Goal: Task Accomplishment & Management: Manage account settings

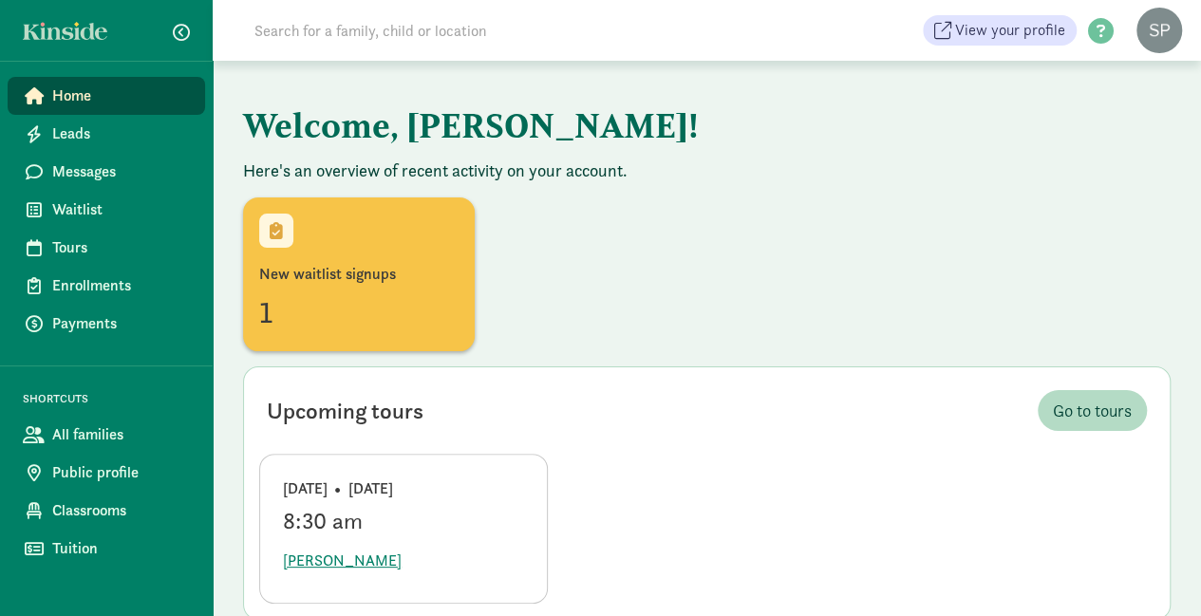
click at [368, 35] on input at bounding box center [509, 30] width 533 height 38
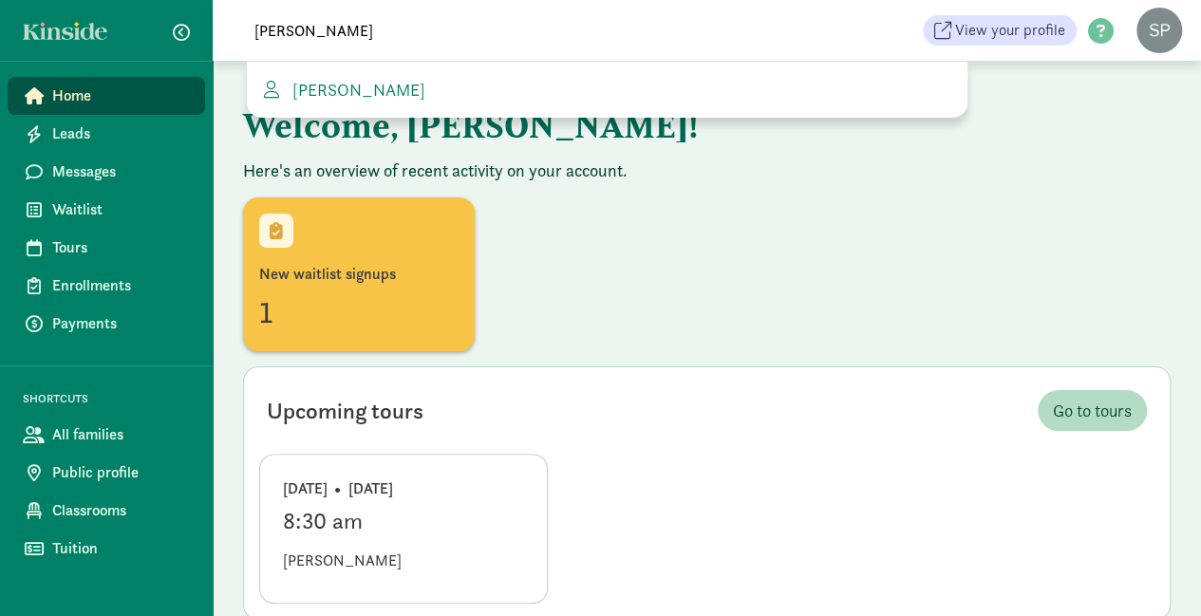
type input "[PERSON_NAME]"
click at [373, 557] on span "[PERSON_NAME]" at bounding box center [342, 561] width 119 height 23
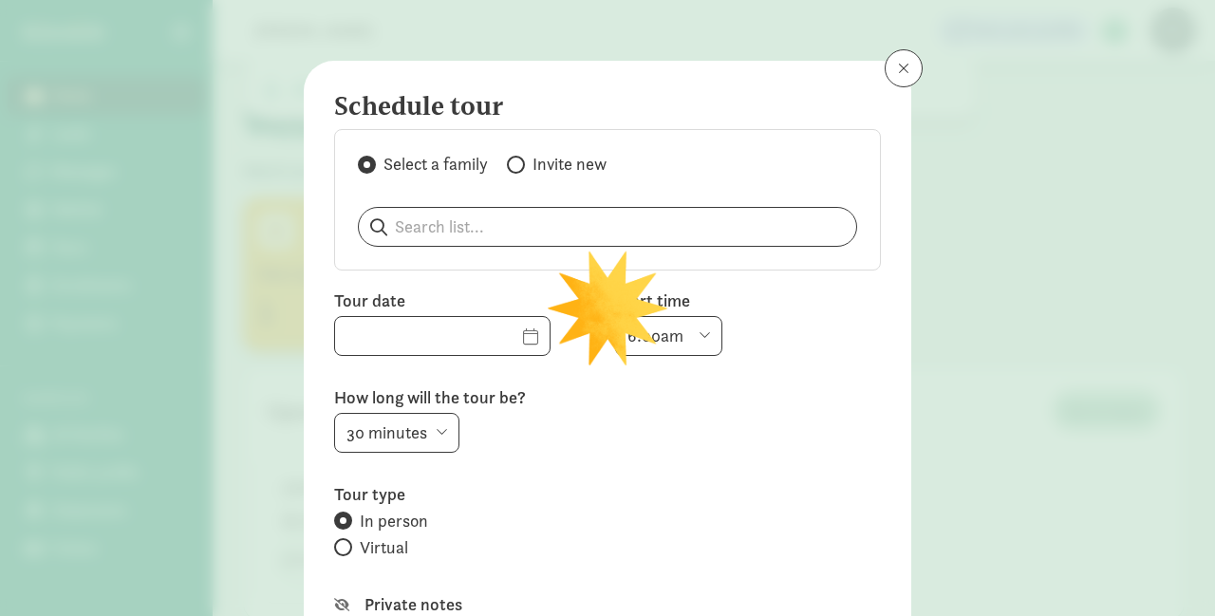
type input "08/29/2025"
select select "8:30am"
select select "45"
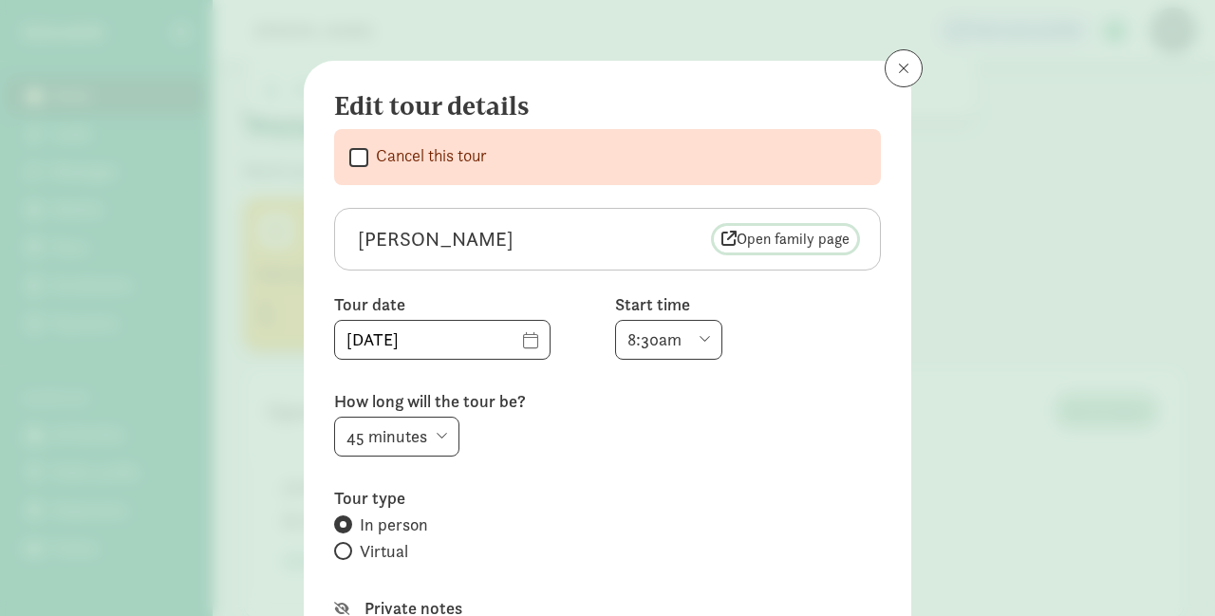
click at [765, 228] on span "Open family page" at bounding box center [786, 239] width 128 height 23
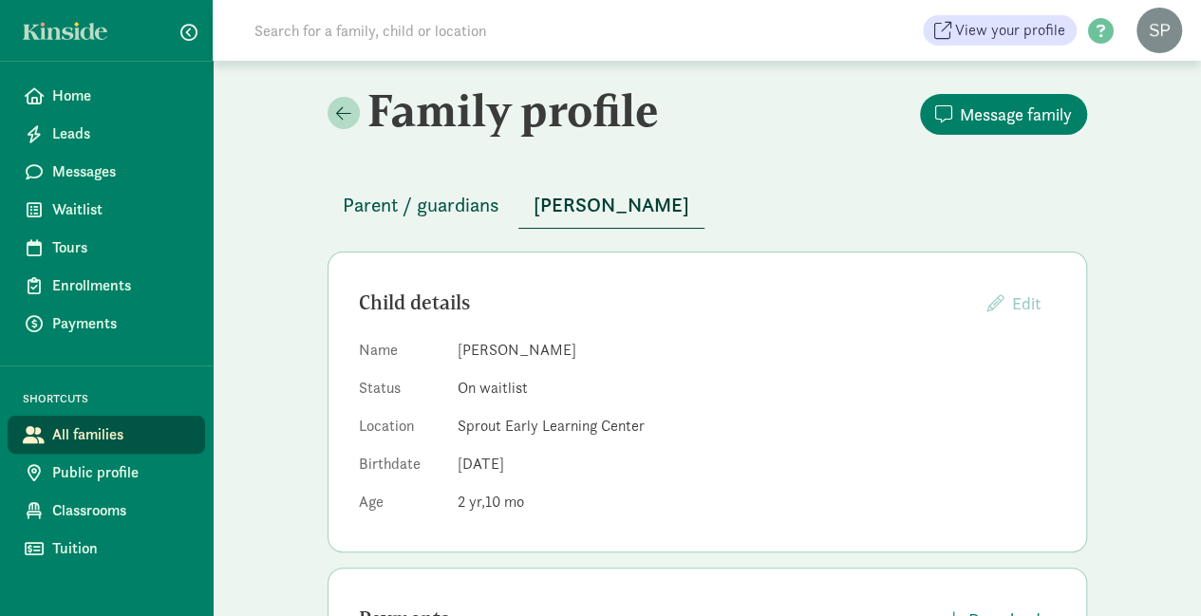
click at [380, 215] on span "Parent / guardians" at bounding box center [421, 205] width 157 height 30
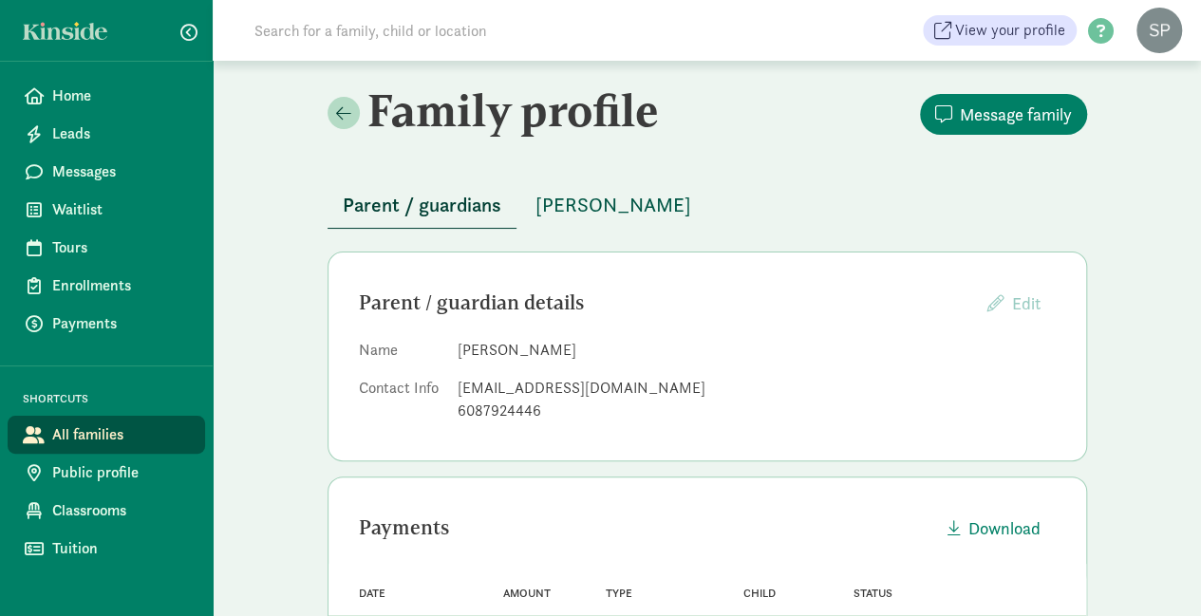
click at [673, 218] on span "[PERSON_NAME]" at bounding box center [613, 205] width 156 height 30
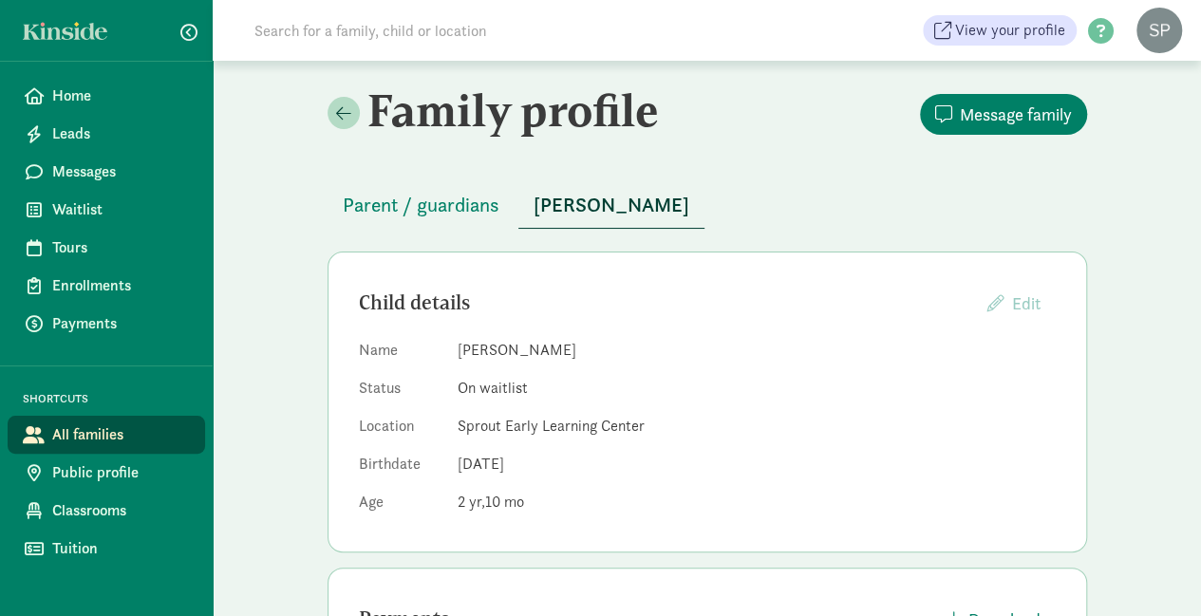
click at [583, 37] on input at bounding box center [509, 30] width 533 height 38
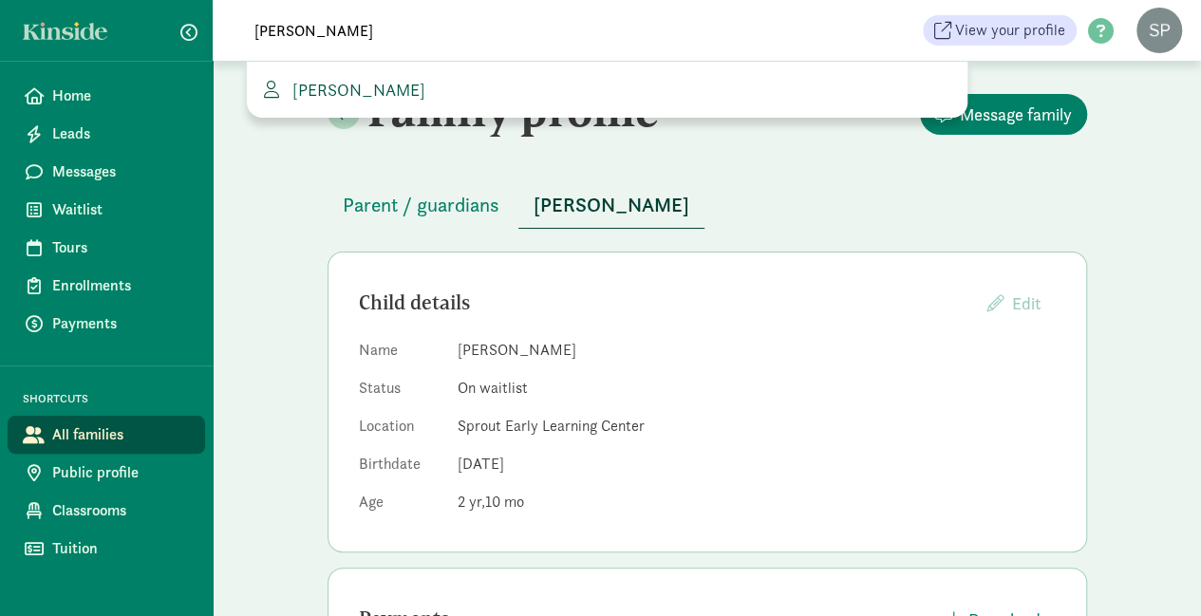
type input "[PERSON_NAME]"
click at [363, 102] on link "[PERSON_NAME]" at bounding box center [607, 90] width 690 height 26
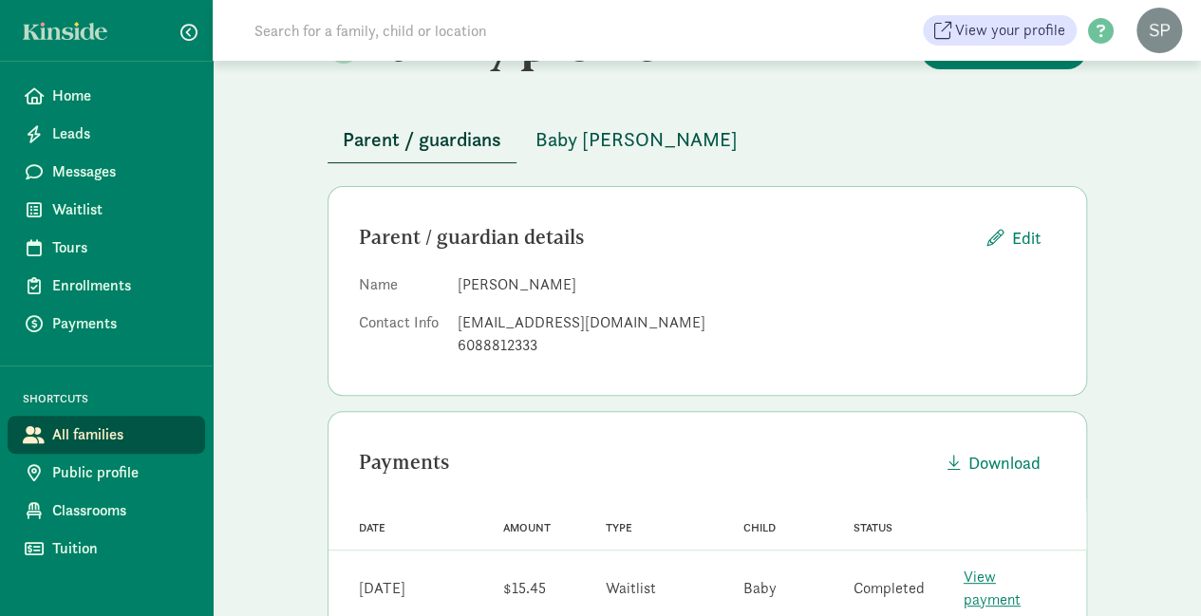
scroll to position [66, 0]
click at [587, 141] on span "Baby [PERSON_NAME]" at bounding box center [636, 138] width 202 height 30
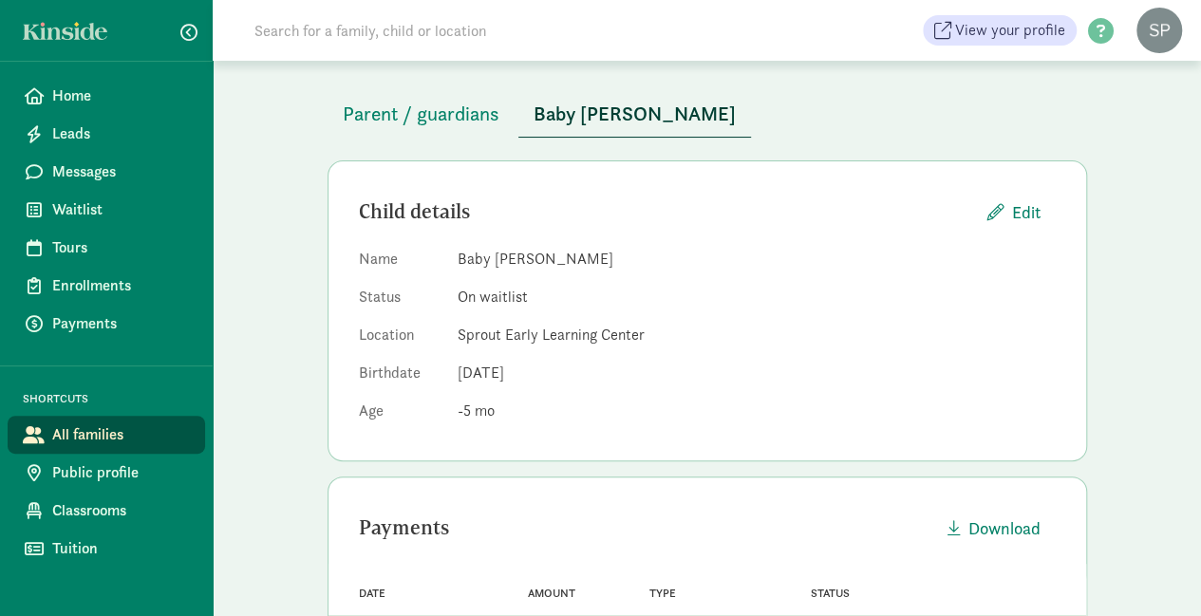
scroll to position [48, 0]
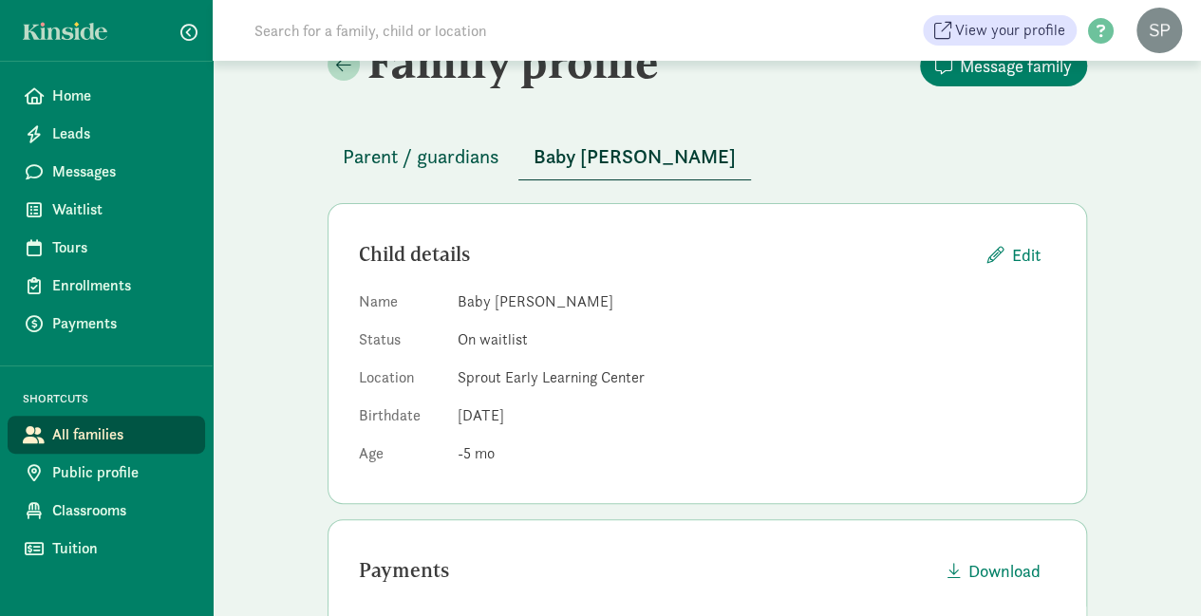
click at [400, 163] on span "Parent / guardians" at bounding box center [421, 156] width 157 height 30
